Goal: Task Accomplishment & Management: Manage account settings

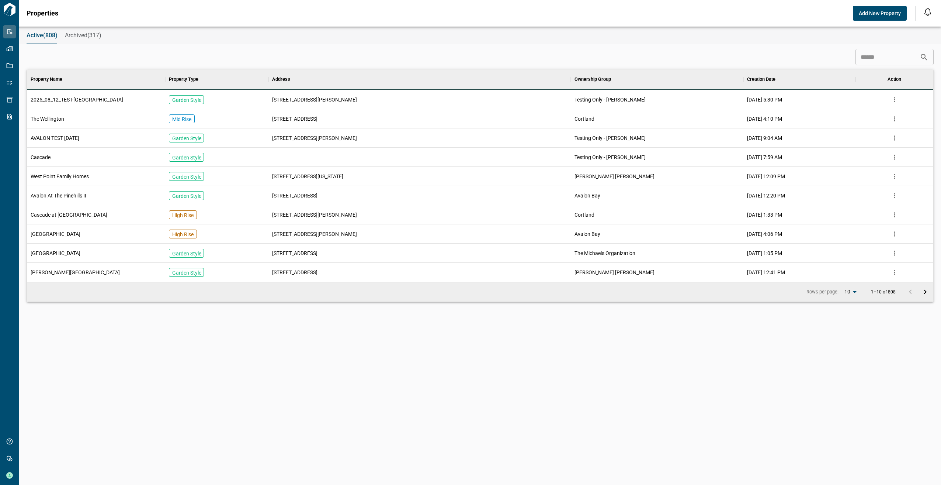
scroll to position [207, 904]
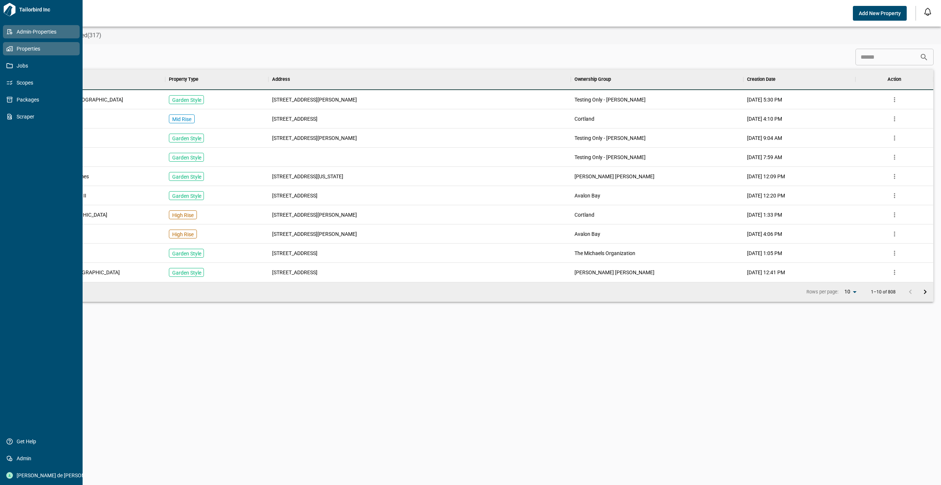
click at [13, 48] on span "Properties" at bounding box center [43, 48] width 60 height 7
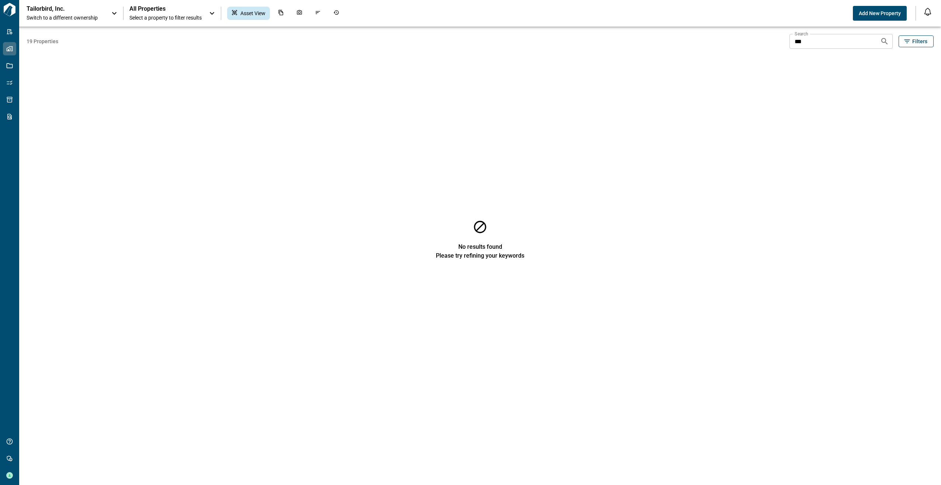
click at [115, 8] on div "Tailorbird, Inc. Switch to a different ownership" at bounding box center [73, 13] width 92 height 16
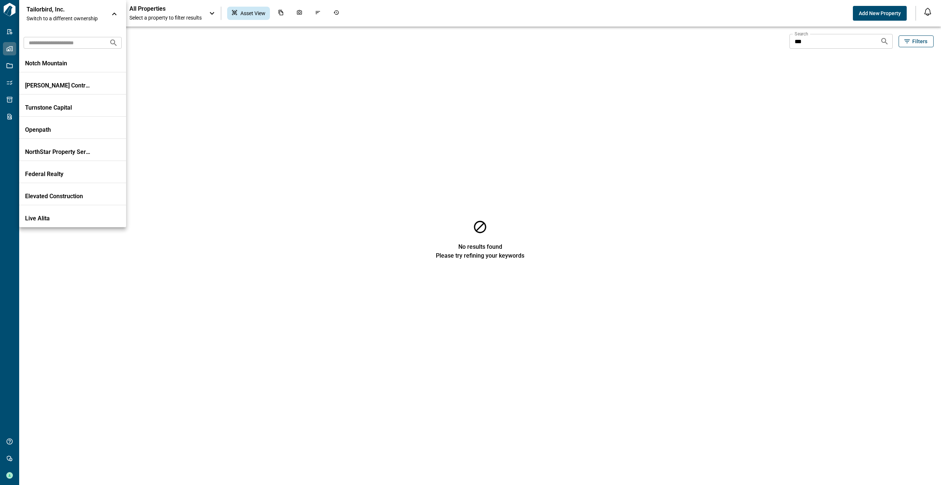
click at [63, 40] on input "text" at bounding box center [64, 43] width 80 height 14
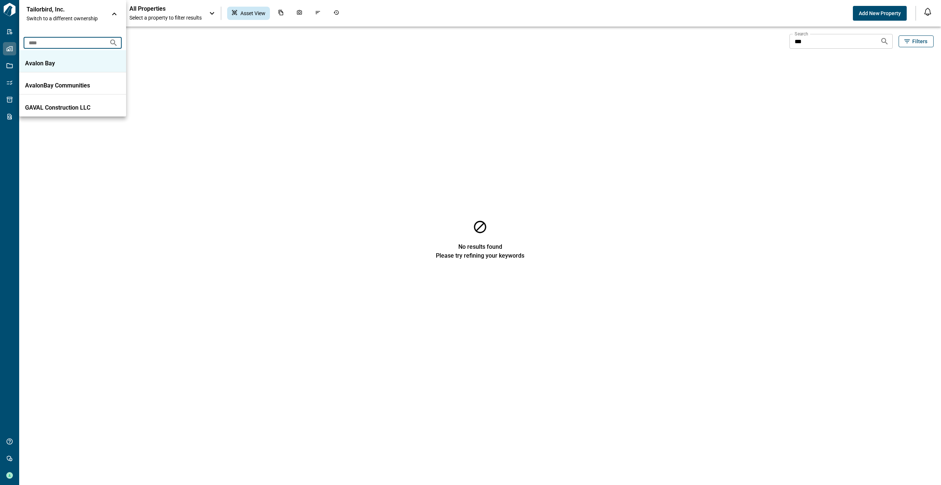
type input "****"
click at [41, 63] on p "Avalon Bay" at bounding box center [58, 63] width 66 height 7
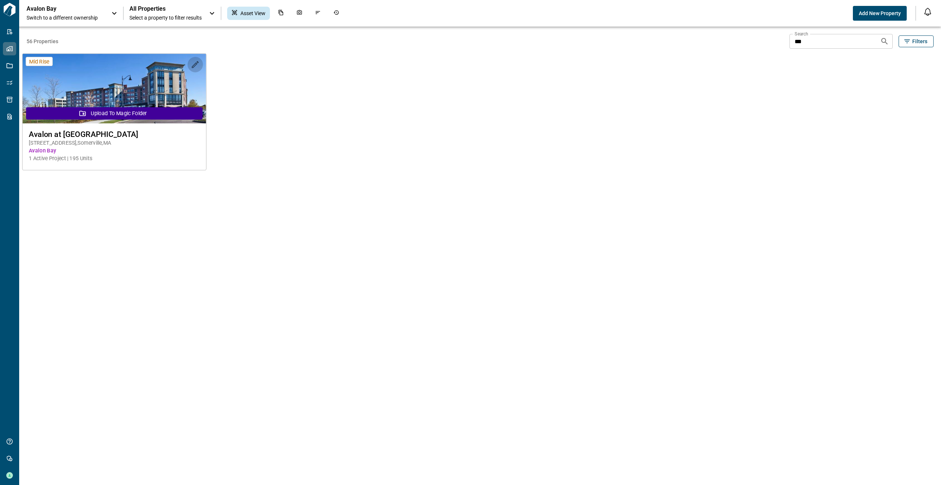
click at [192, 66] on icon "button" at bounding box center [195, 64] width 7 height 7
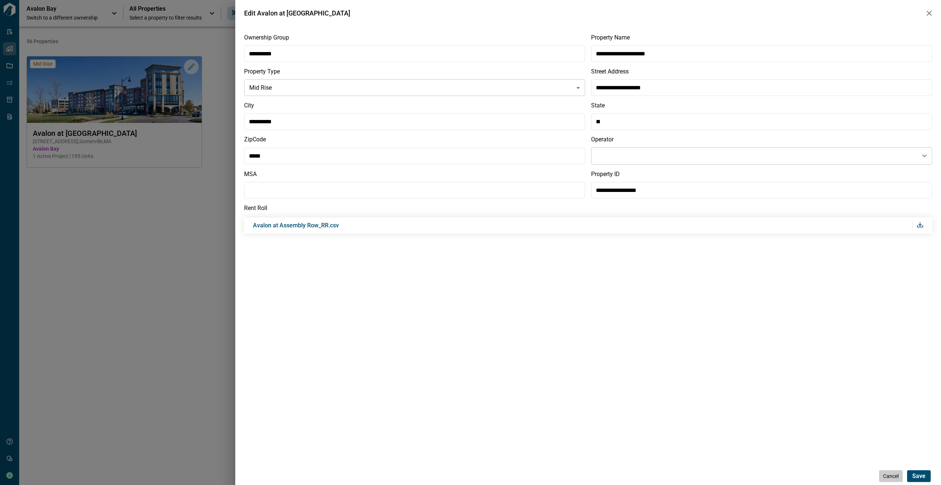
click at [885, 475] on span "Cancel" at bounding box center [890, 475] width 15 height 7
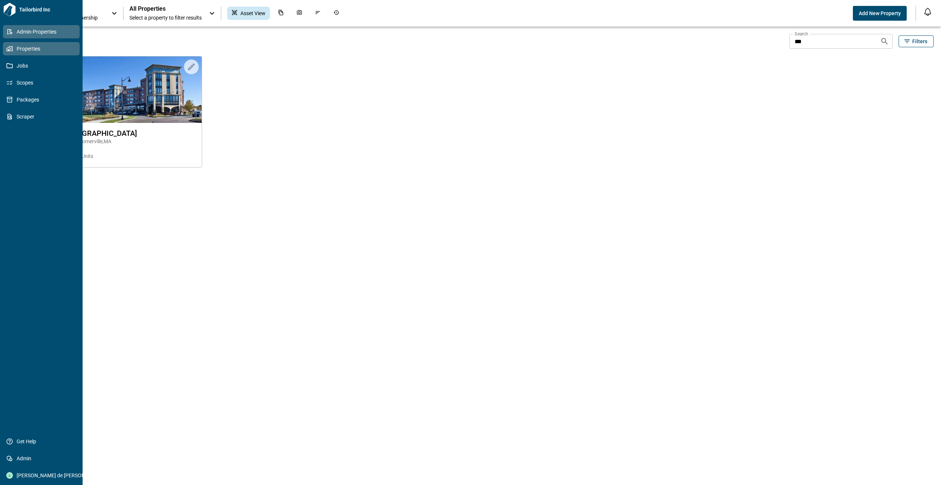
click at [11, 26] on link "Admin-Properties" at bounding box center [41, 31] width 77 height 13
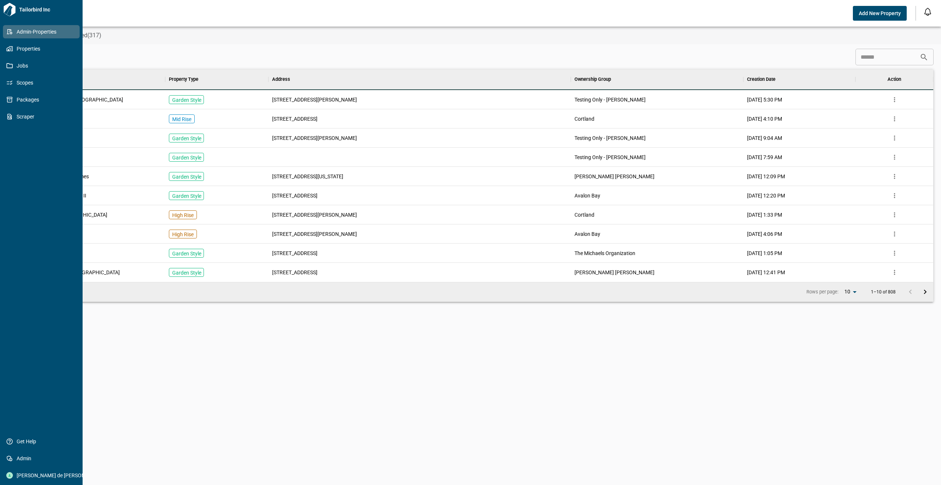
scroll to position [207, 904]
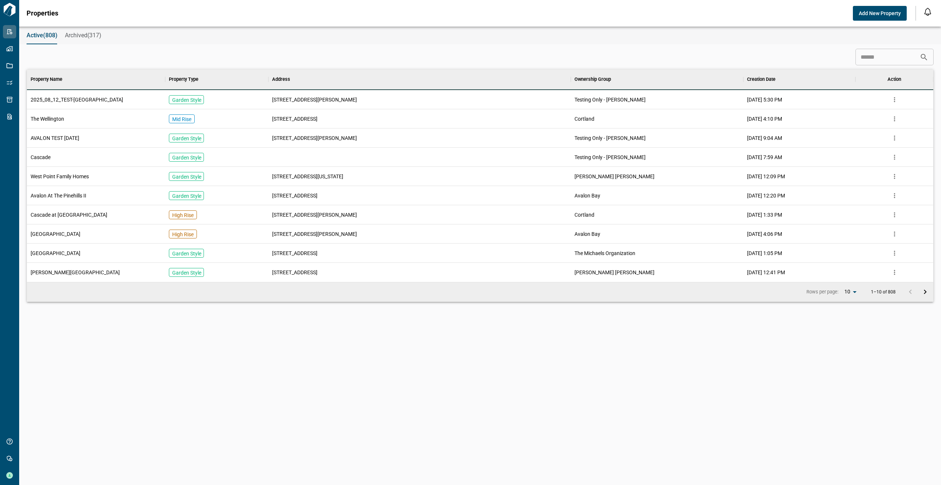
click at [843, 63] on div "​" at bounding box center [480, 57] width 907 height 17
click at [874, 59] on input at bounding box center [888, 57] width 64 height 15
type input "*"
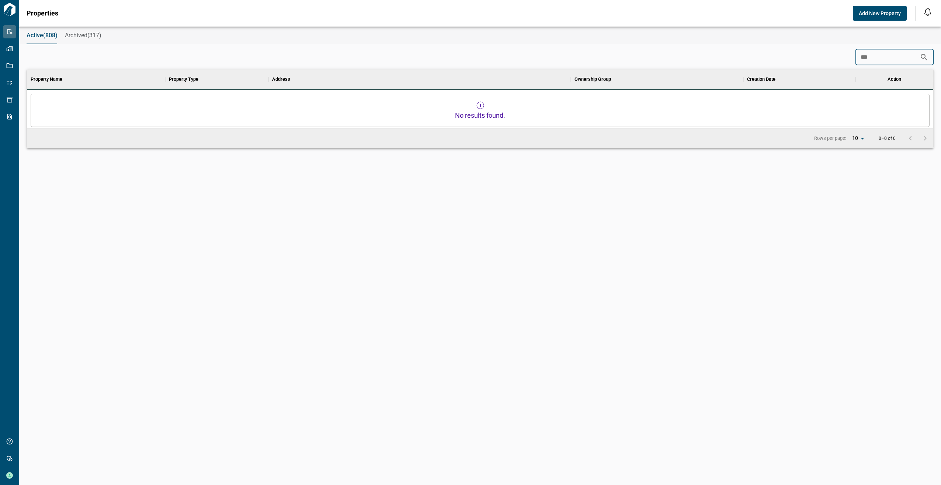
scroll to position [6, 3]
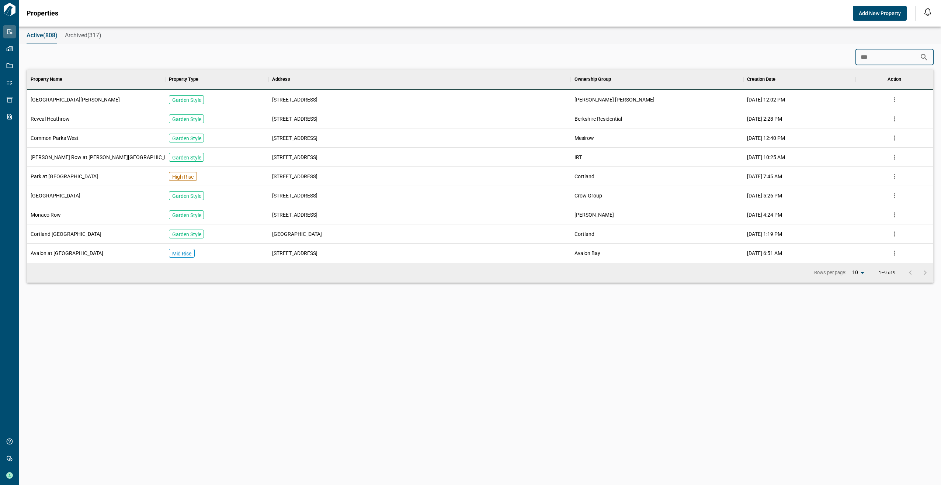
type input "***"
click at [75, 255] on span "Avalon at Assembly Row" at bounding box center [67, 252] width 73 height 7
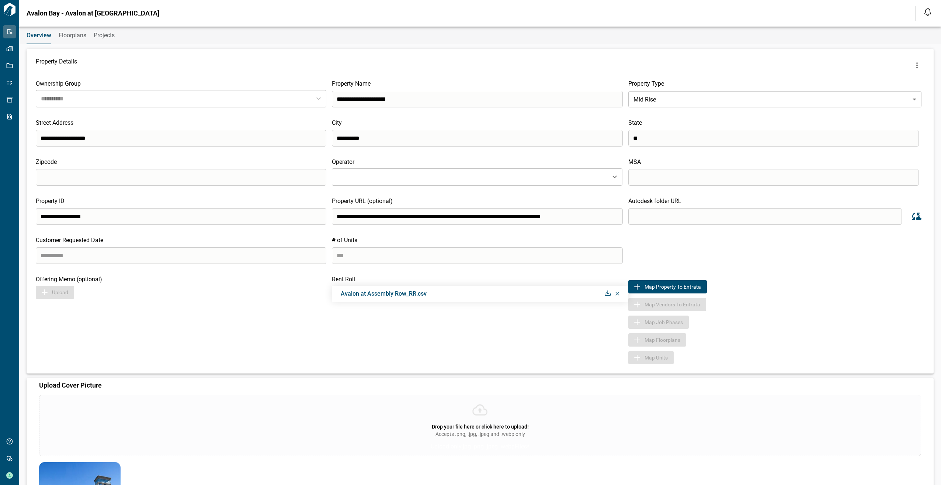
click at [616, 294] on icon at bounding box center [618, 294] width 4 height 4
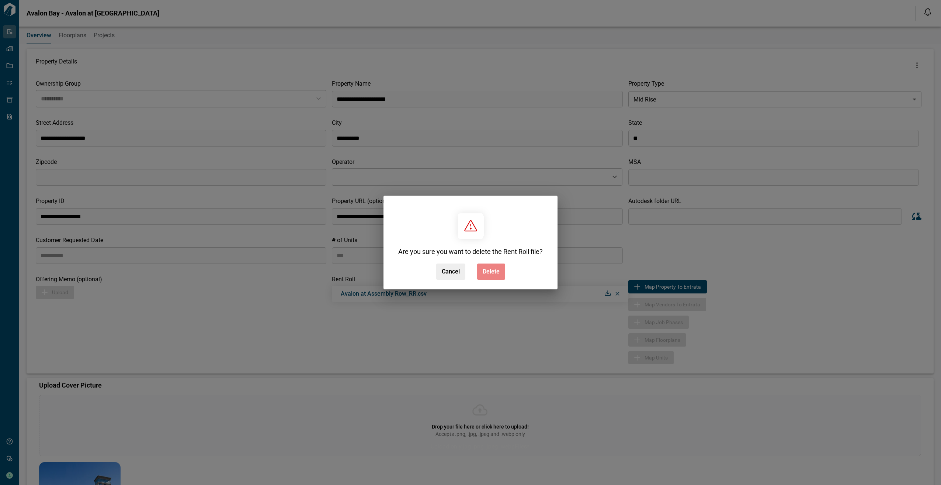
click at [487, 273] on span "Delete" at bounding box center [491, 271] width 17 height 7
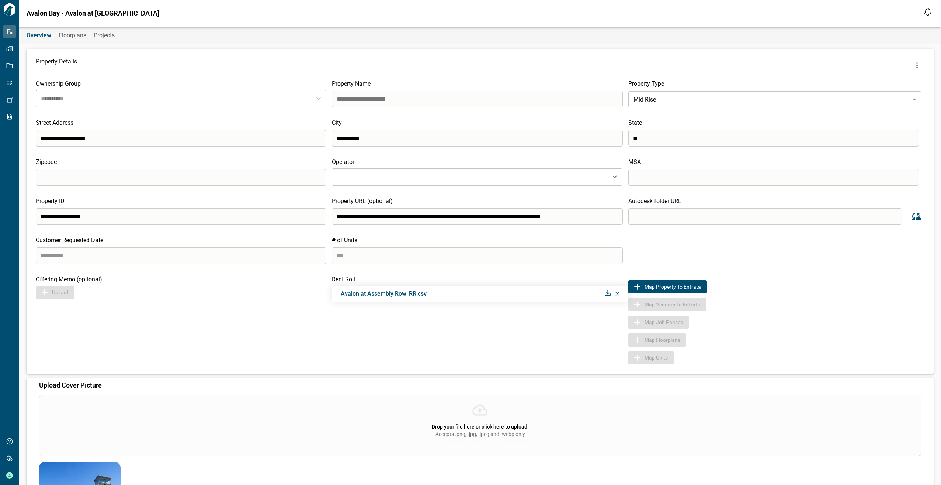
click at [271, 103] on div "**********" at bounding box center [480, 211] width 907 height 325
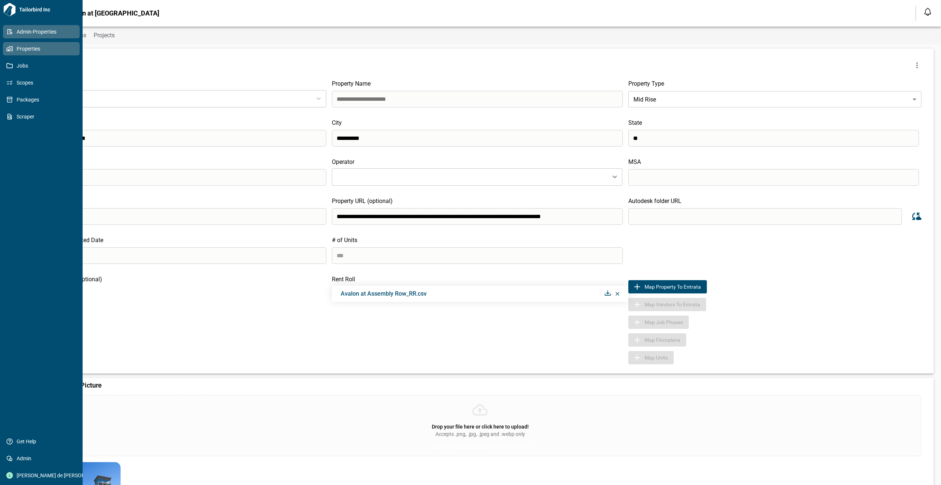
drag, startPoint x: 6, startPoint y: 48, endPoint x: 8, endPoint y: 52, distance: 4.0
click at [6, 48] on icon at bounding box center [9, 48] width 7 height 7
